Goal: Task Accomplishment & Management: Manage account settings

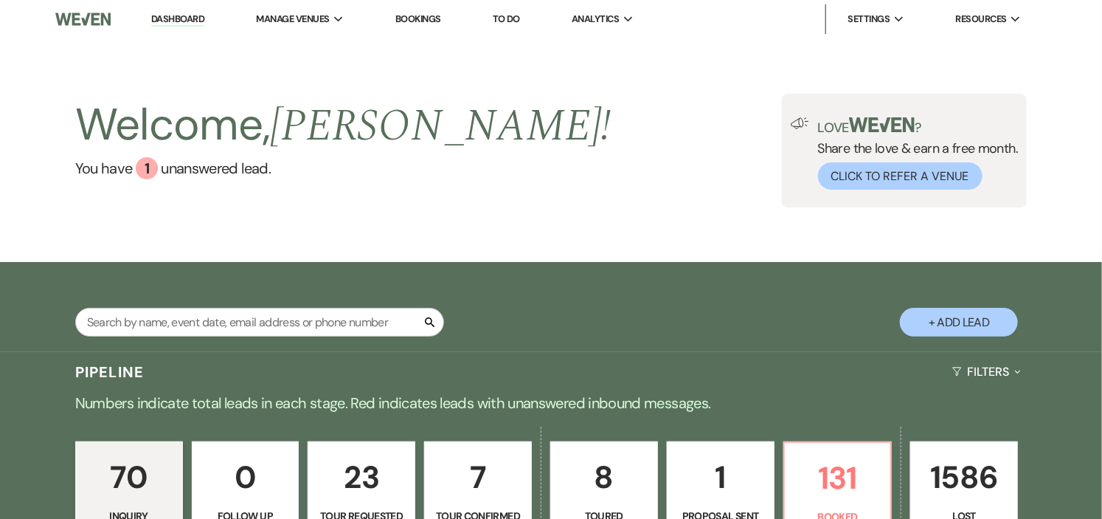
scroll to position [164, 0]
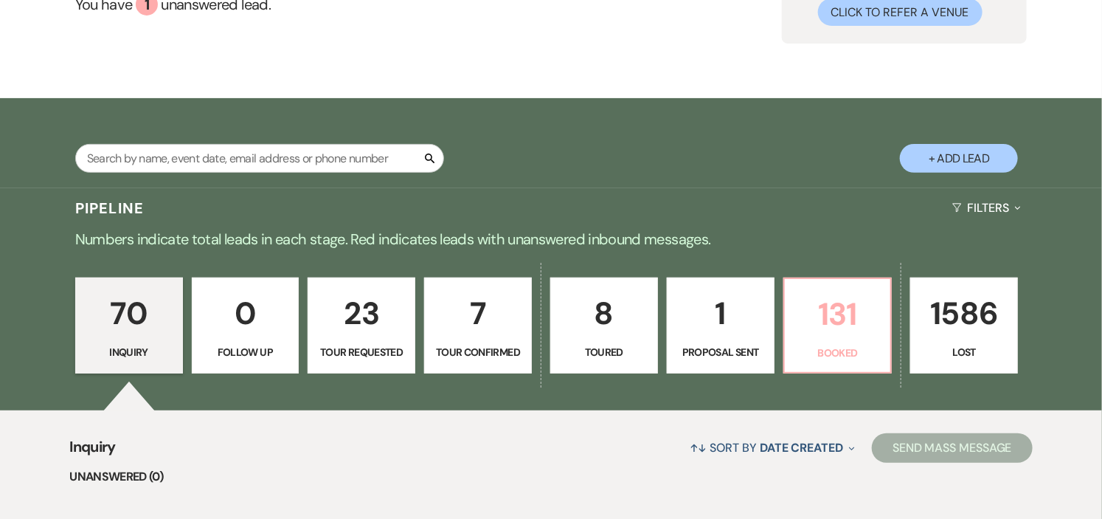
click at [886, 349] on link "131 Booked" at bounding box center [838, 325] width 109 height 96
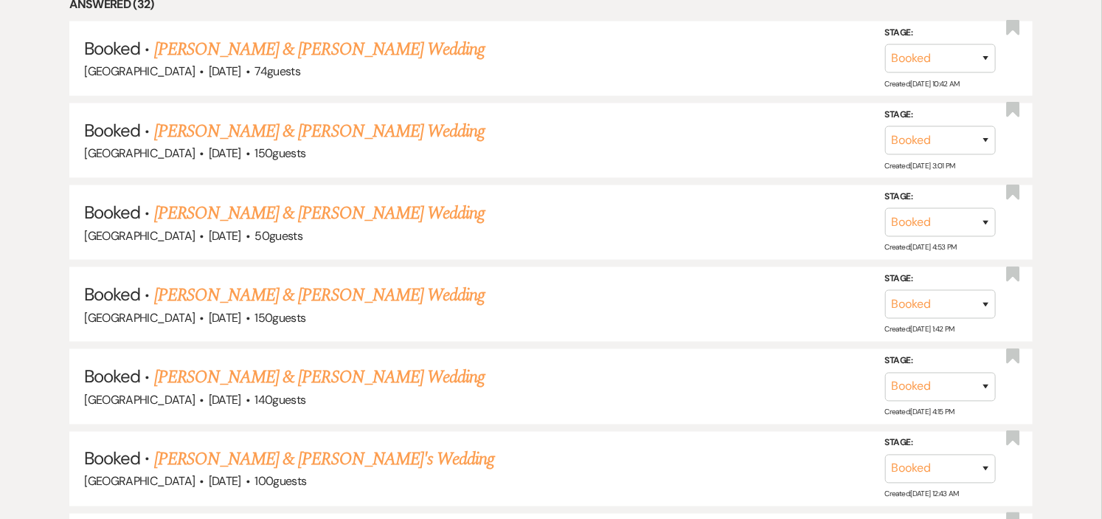
scroll to position [820, 0]
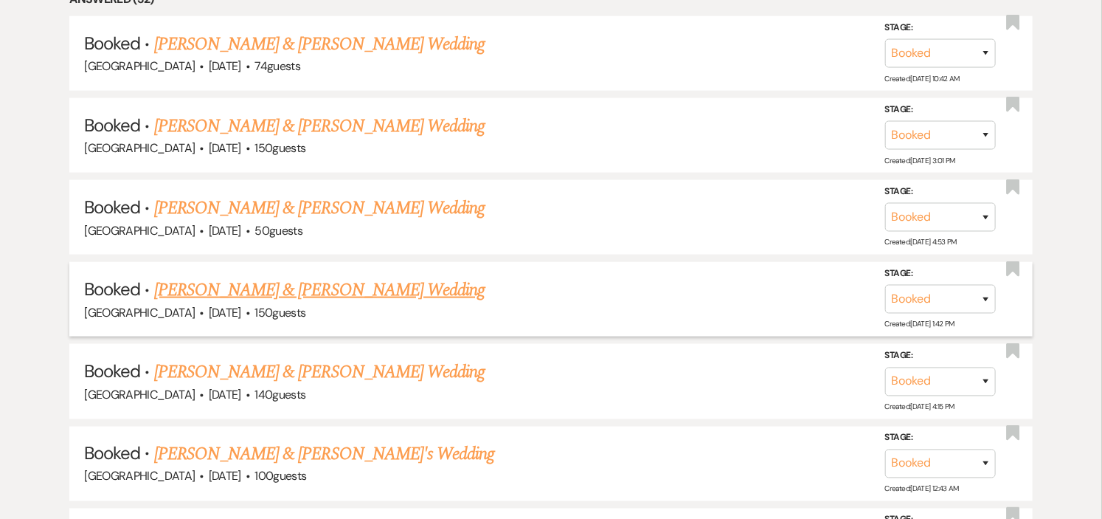
click at [401, 292] on link "[PERSON_NAME] & [PERSON_NAME] Wedding" at bounding box center [319, 290] width 331 height 27
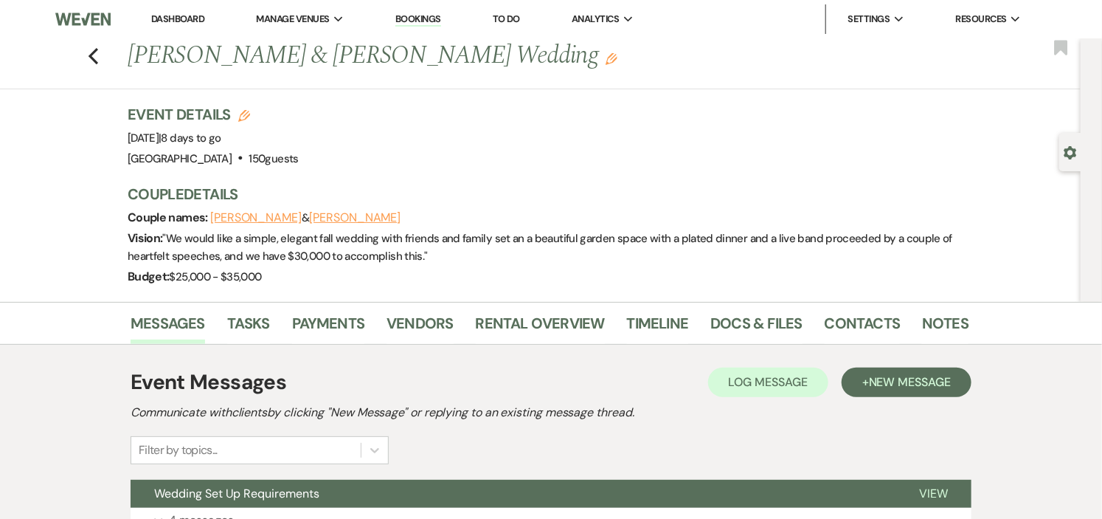
scroll to position [328, 0]
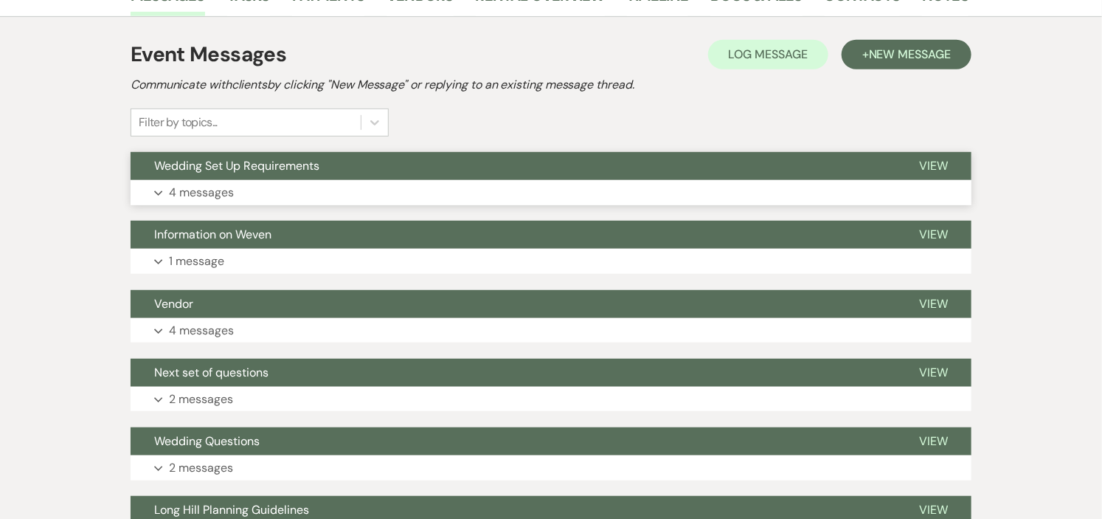
click at [428, 180] on button "Expand 4 messages" at bounding box center [551, 192] width 841 height 25
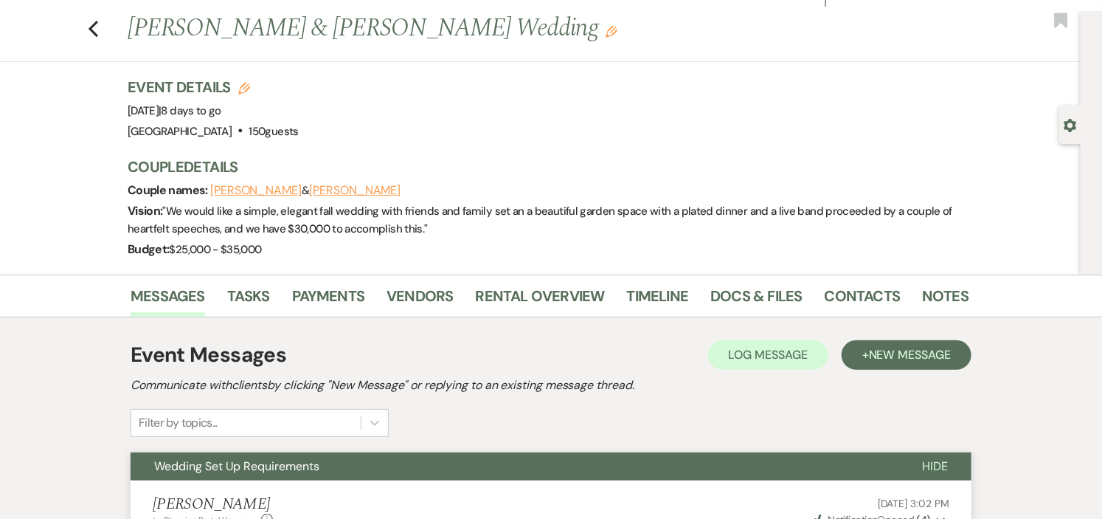
scroll to position [0, 0]
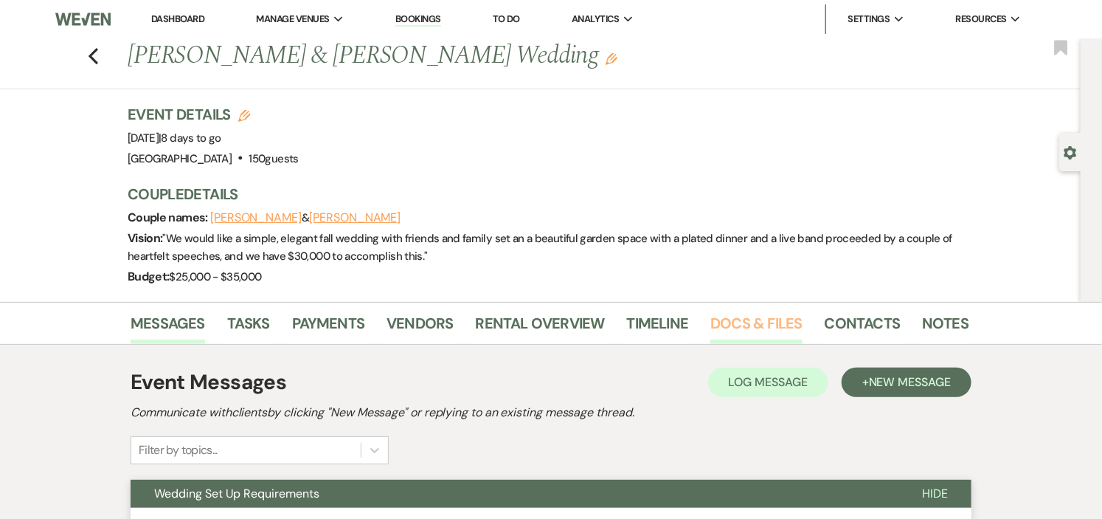
click at [755, 314] on link "Docs & Files" at bounding box center [756, 327] width 91 height 32
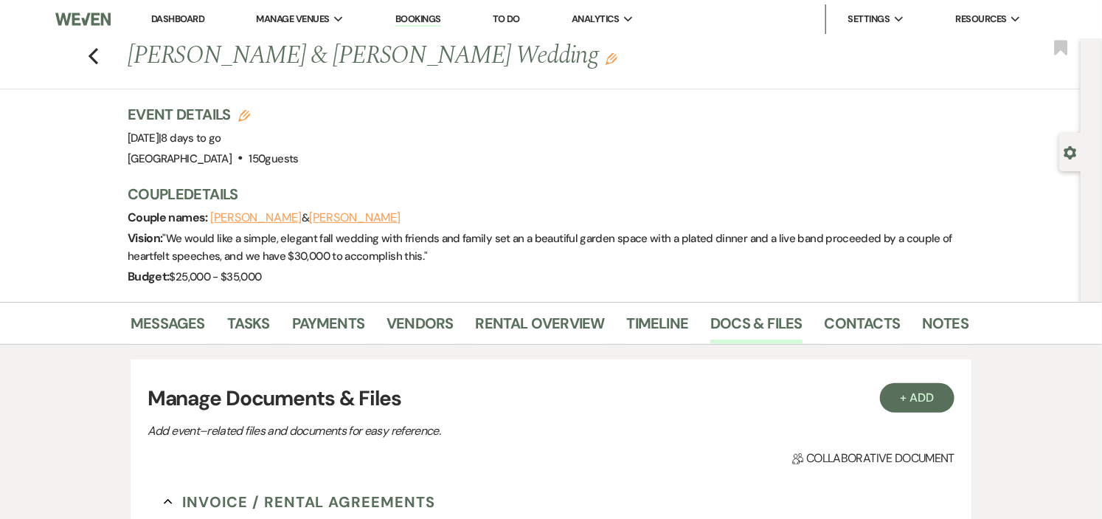
click at [185, 16] on link "Dashboard" at bounding box center [177, 19] width 53 height 13
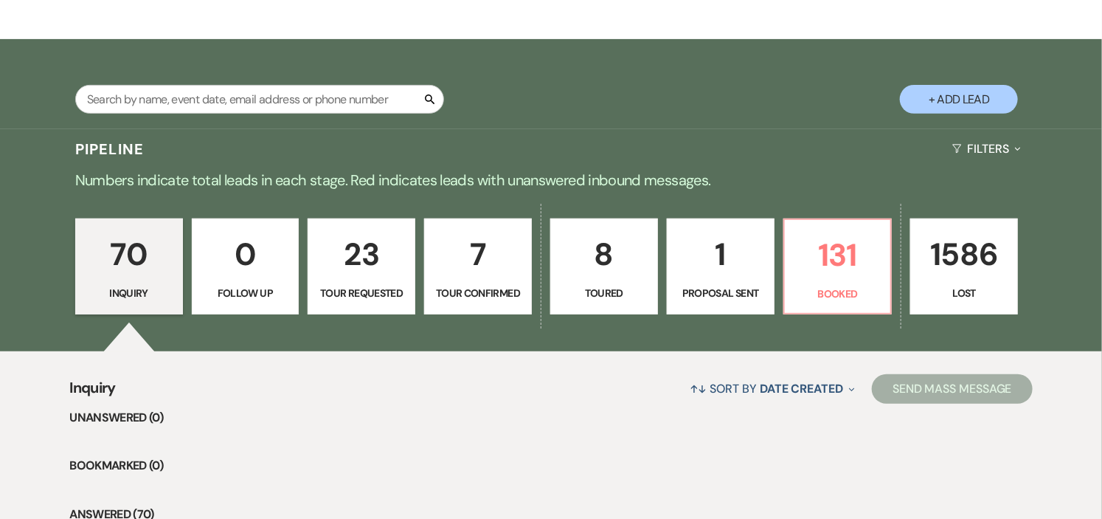
scroll to position [246, 0]
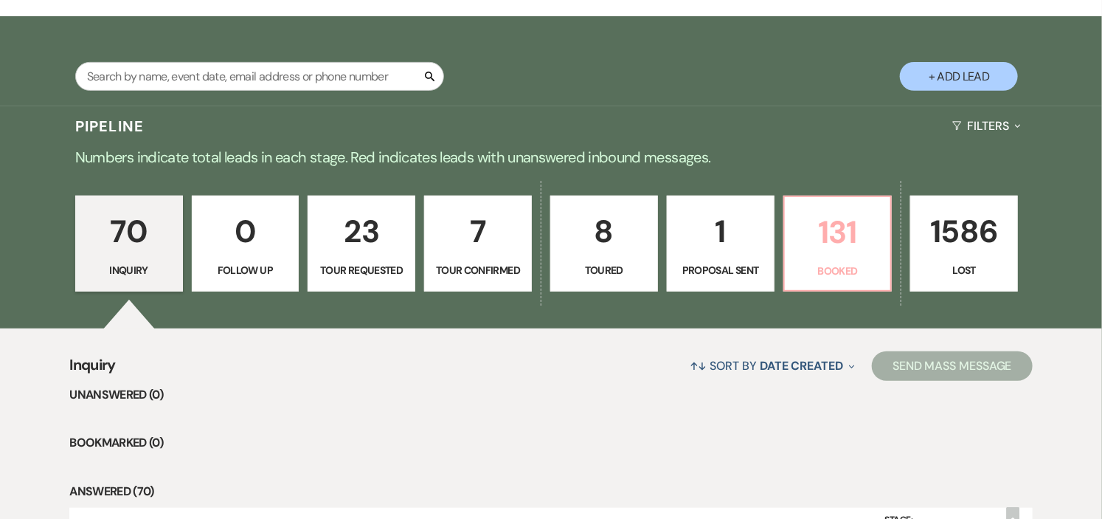
click at [826, 236] on p "131" at bounding box center [838, 231] width 89 height 49
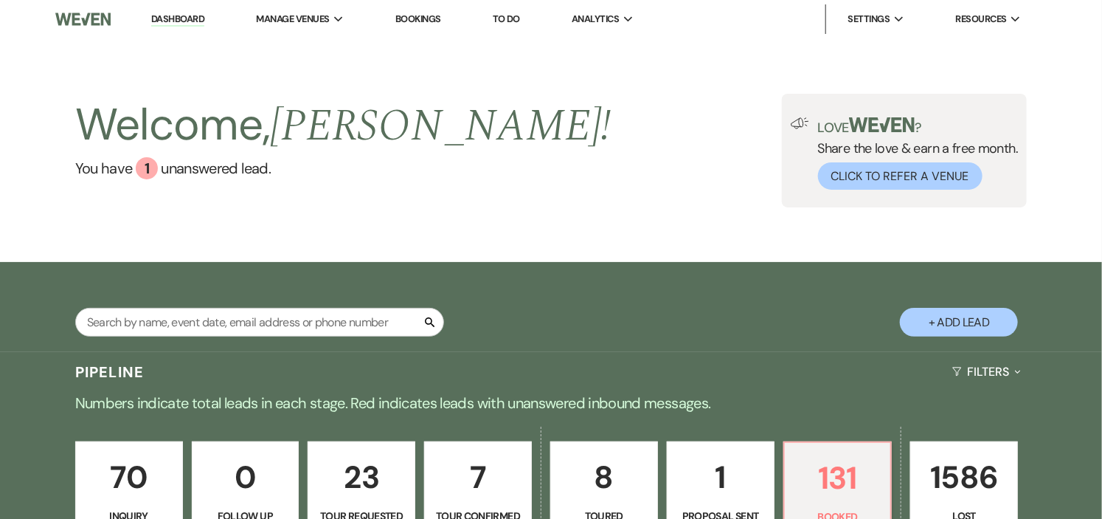
click at [181, 17] on link "Dashboard" at bounding box center [177, 20] width 53 height 14
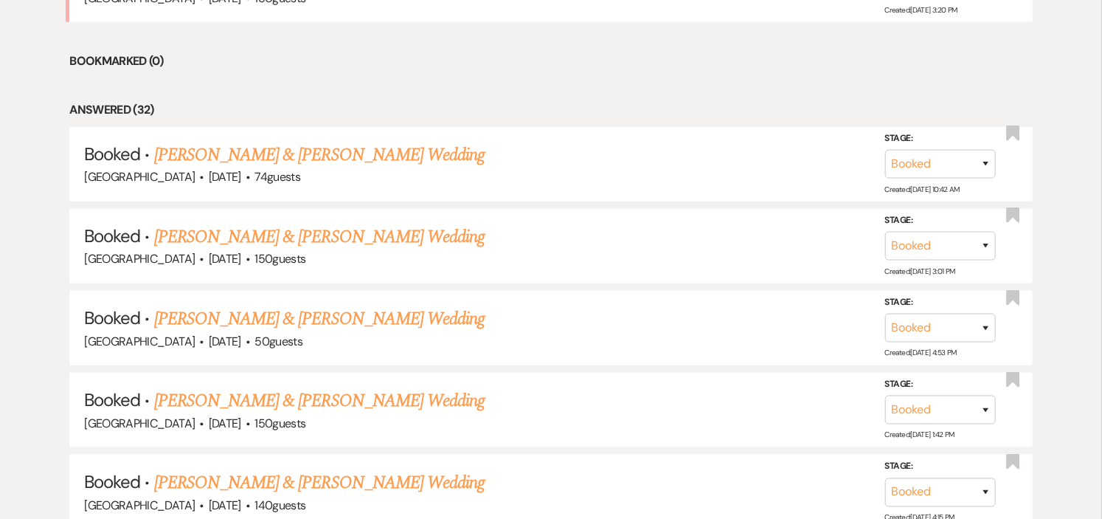
scroll to position [738, 0]
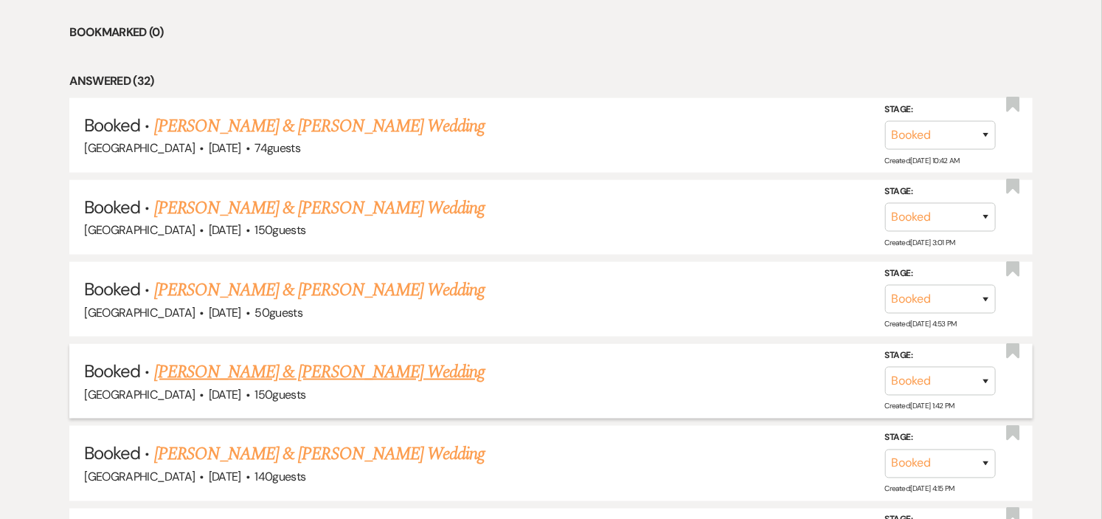
click at [284, 370] on link "[PERSON_NAME] & [PERSON_NAME] Wedding" at bounding box center [319, 372] width 331 height 27
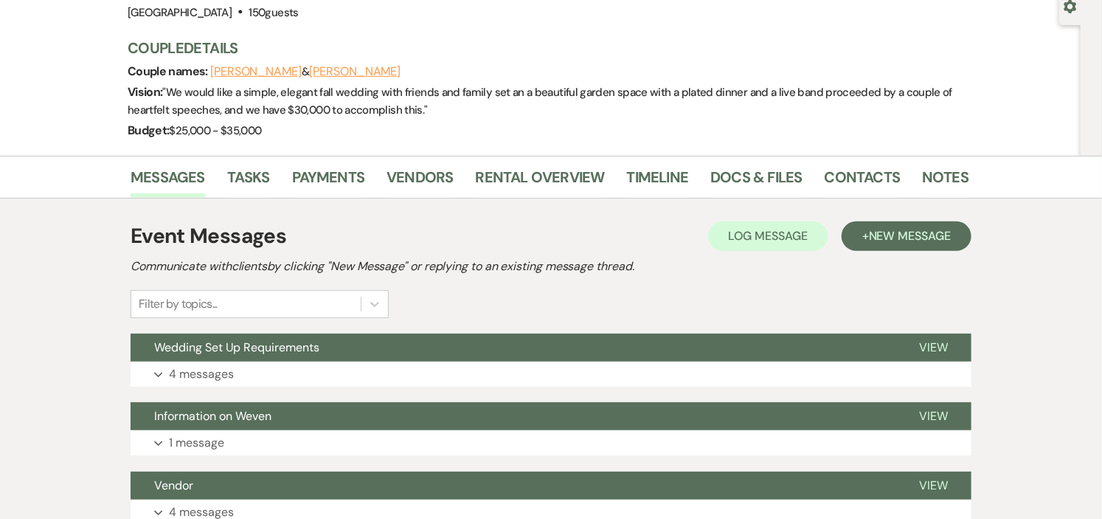
scroll to position [164, 0]
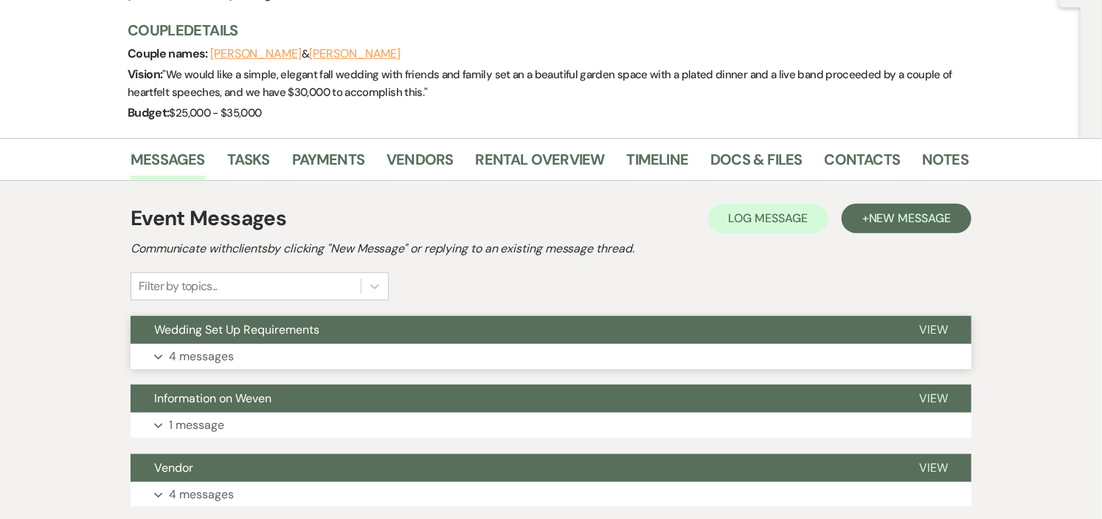
click at [295, 337] on button "Wedding Set Up Requirements" at bounding box center [513, 330] width 765 height 28
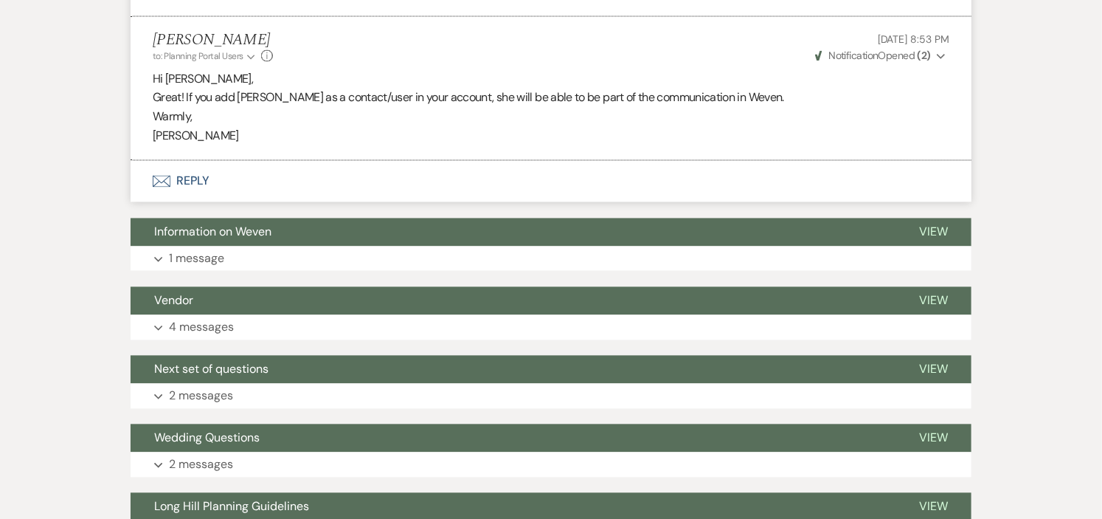
scroll to position [1230, 0]
